Goal: Transaction & Acquisition: Purchase product/service

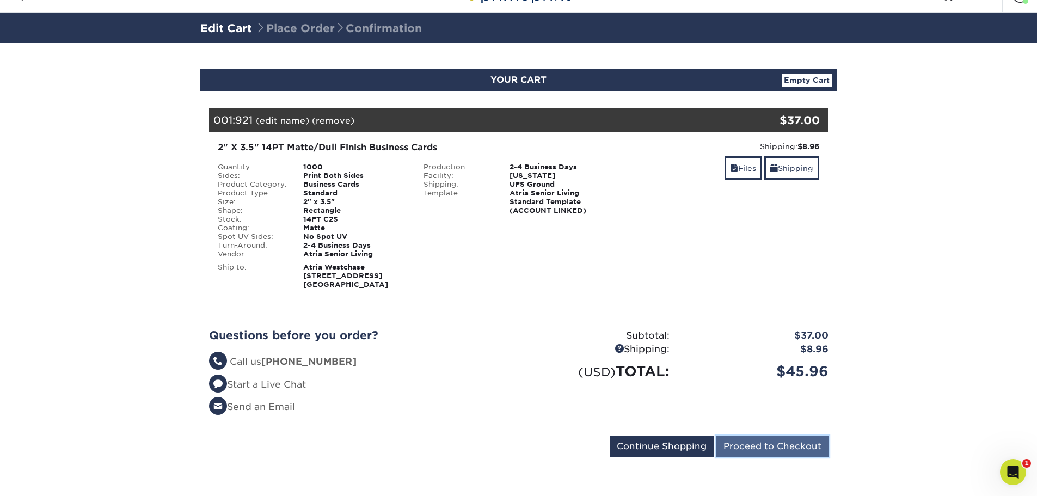
click at [777, 448] on input "Proceed to Checkout" at bounding box center [772, 446] width 112 height 21
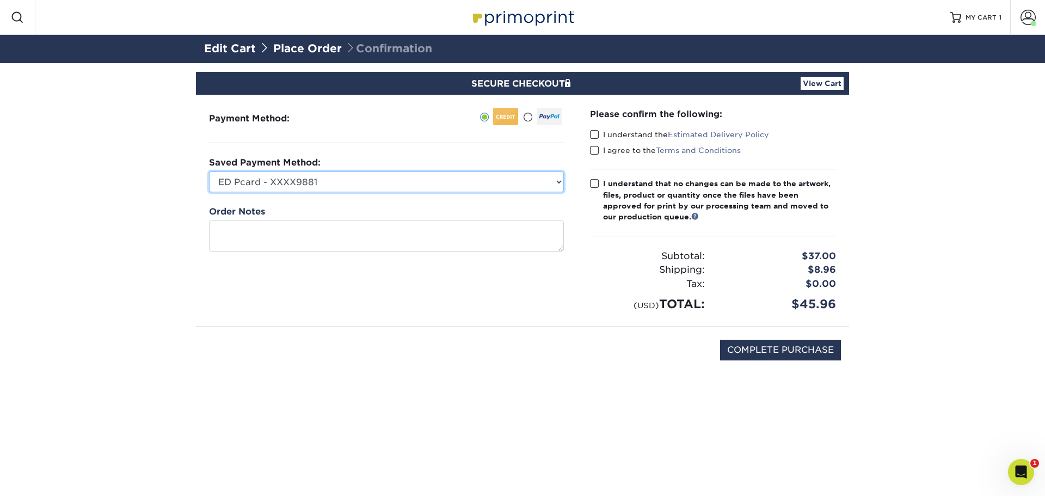
click at [328, 177] on select "ED Pcard - XXXX9881 Visa - XXXX7047 Visa - XXXX6672 New Credit Card" at bounding box center [386, 181] width 355 height 21
select select "70818"
click at [209, 171] on select "ED Pcard - XXXX9881 Visa - XXXX7047 Visa - XXXX6672 New Credit Card" at bounding box center [386, 181] width 355 height 21
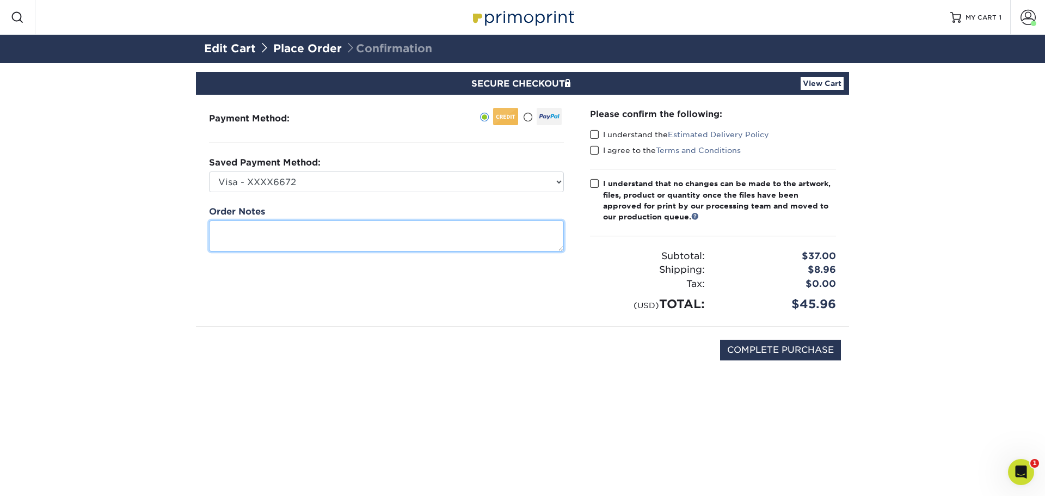
click at [312, 231] on textarea at bounding box center [386, 235] width 355 height 31
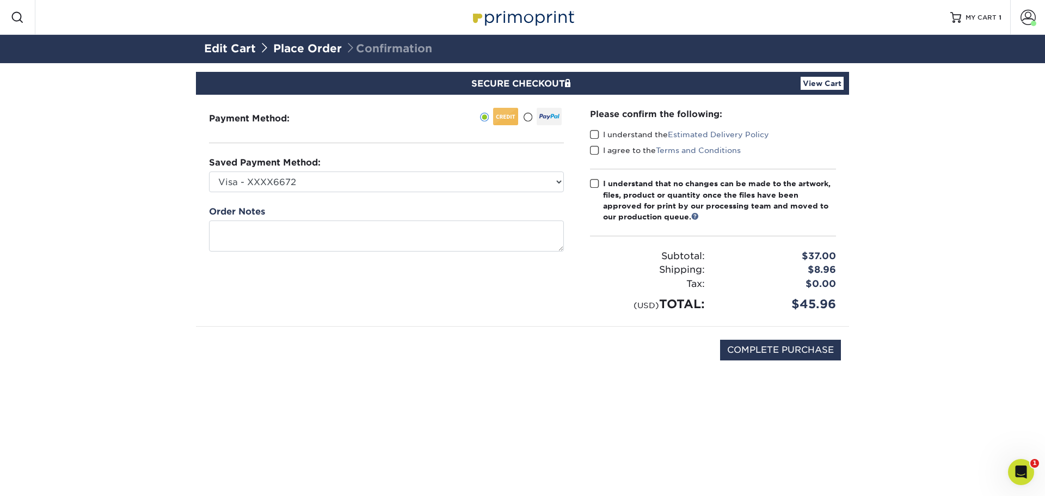
click at [580, 306] on div "Please confirm the following: I understand the Estimated Delivery Policy I agre…" at bounding box center [713, 210] width 272 height 231
click at [765, 350] on input "COMPLETE PURCHASE" at bounding box center [780, 350] width 121 height 21
click at [781, 347] on input "COMPLETE PURCHASE" at bounding box center [780, 350] width 121 height 21
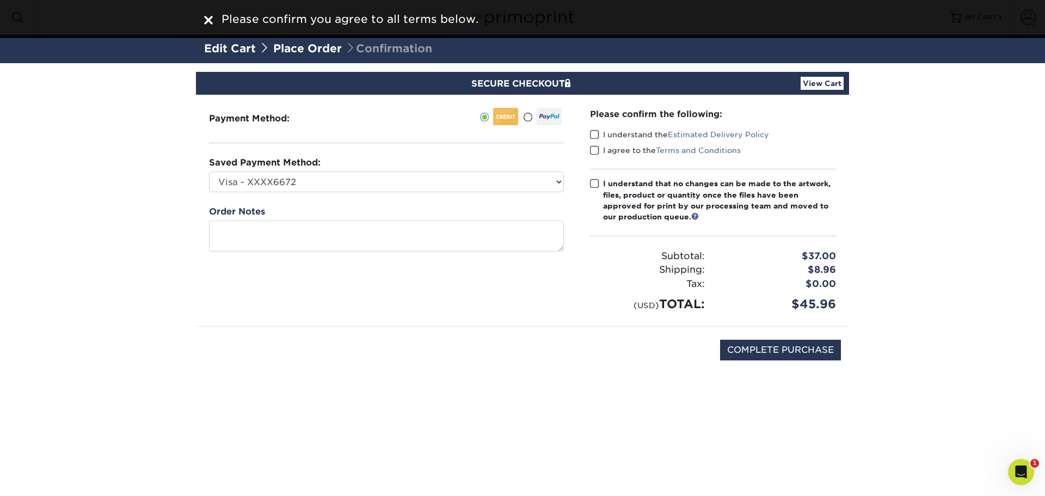
click at [595, 134] on span at bounding box center [594, 135] width 9 height 10
click at [0, 0] on input "I understand the Estimated Delivery Policy" at bounding box center [0, 0] width 0 height 0
click at [595, 147] on span at bounding box center [594, 150] width 9 height 10
click at [0, 0] on input "I agree to the Terms and Conditions" at bounding box center [0, 0] width 0 height 0
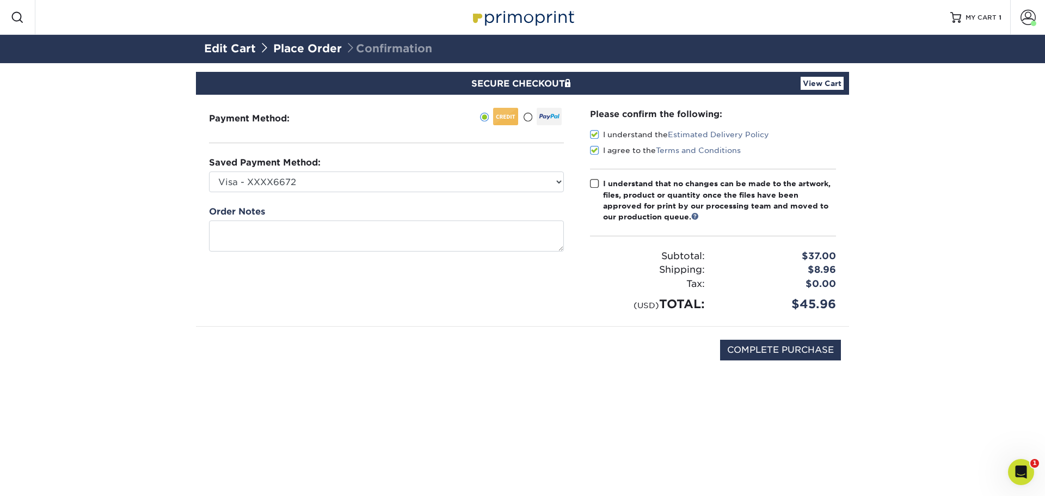
click at [595, 183] on span at bounding box center [594, 184] width 9 height 10
click at [0, 0] on input "I understand that no changes can be made to the artwork, files, product or quan…" at bounding box center [0, 0] width 0 height 0
click at [776, 343] on input "COMPLETE PURCHASE" at bounding box center [780, 350] width 121 height 21
type input "PROCESSING, PLEASE WAIT..."
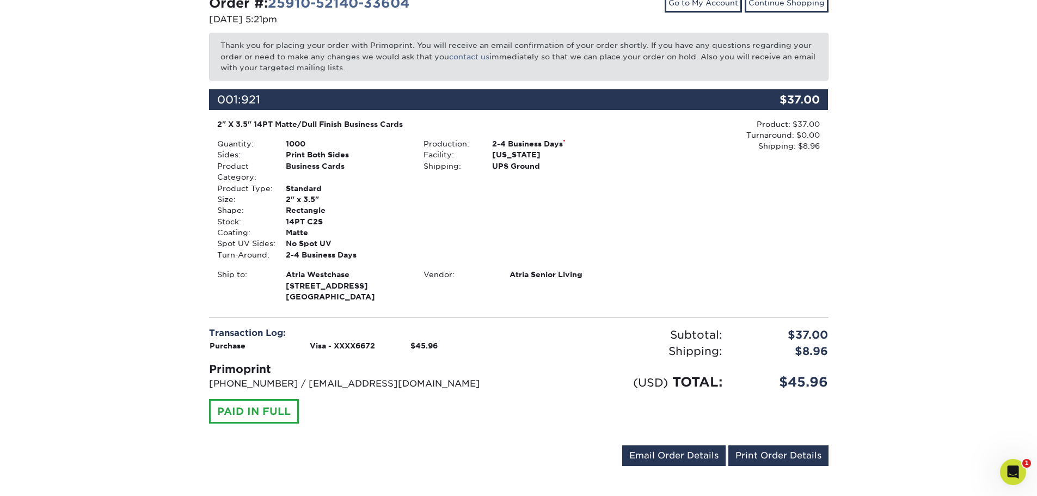
scroll to position [138, 0]
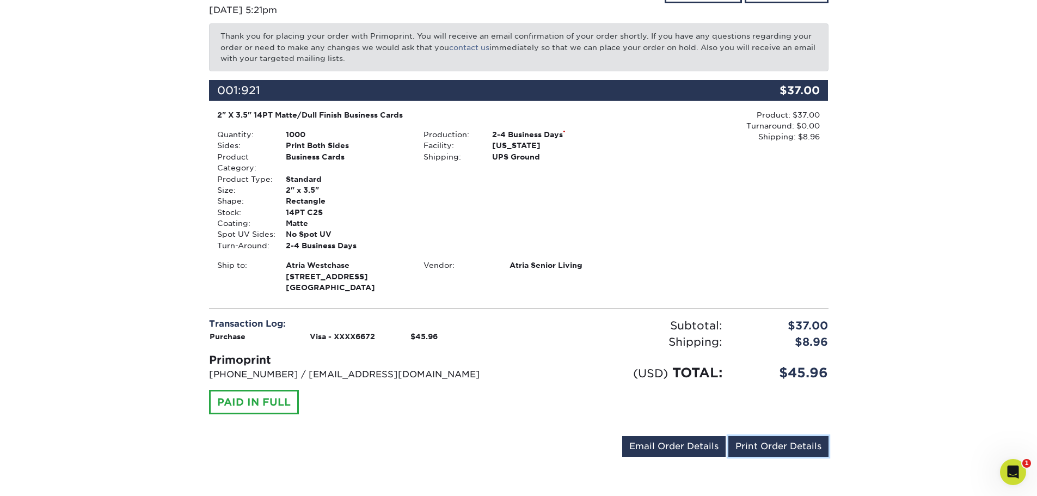
drag, startPoint x: 767, startPoint y: 439, endPoint x: 811, endPoint y: 425, distance: 46.7
click at [767, 439] on link "Print Order Details" at bounding box center [778, 446] width 100 height 21
